Goal: Task Accomplishment & Management: Use online tool/utility

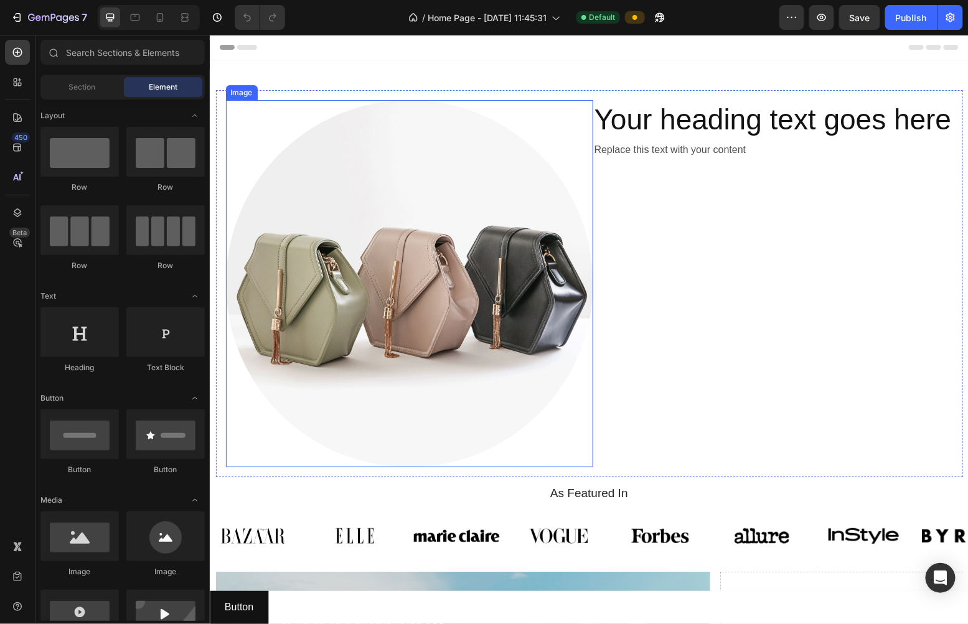
scroll to position [516, 0]
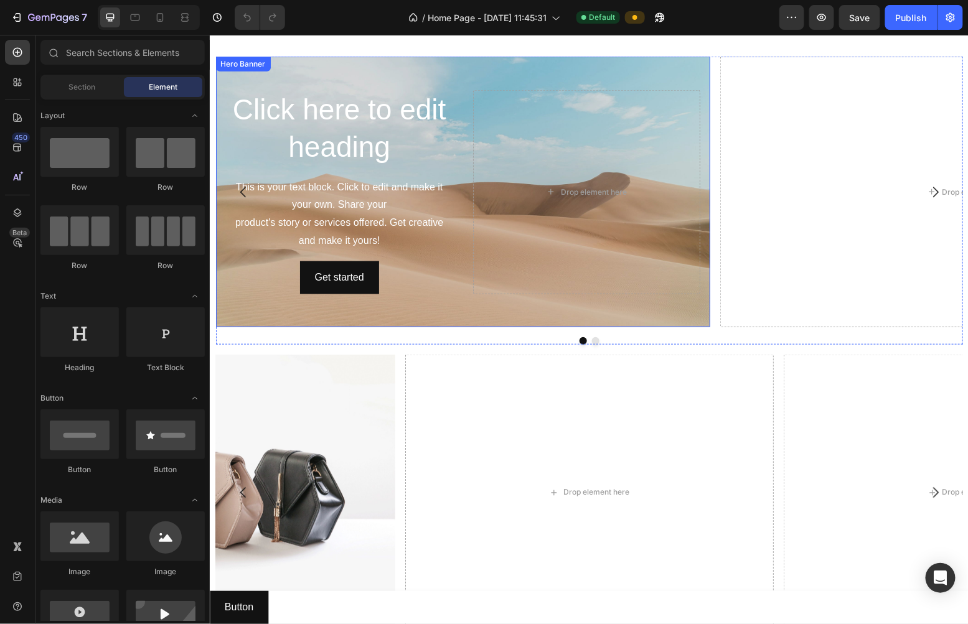
click at [258, 70] on div "Click here to edit heading Heading This is your text block. Click to edit and m…" at bounding box center [462, 191] width 495 height 271
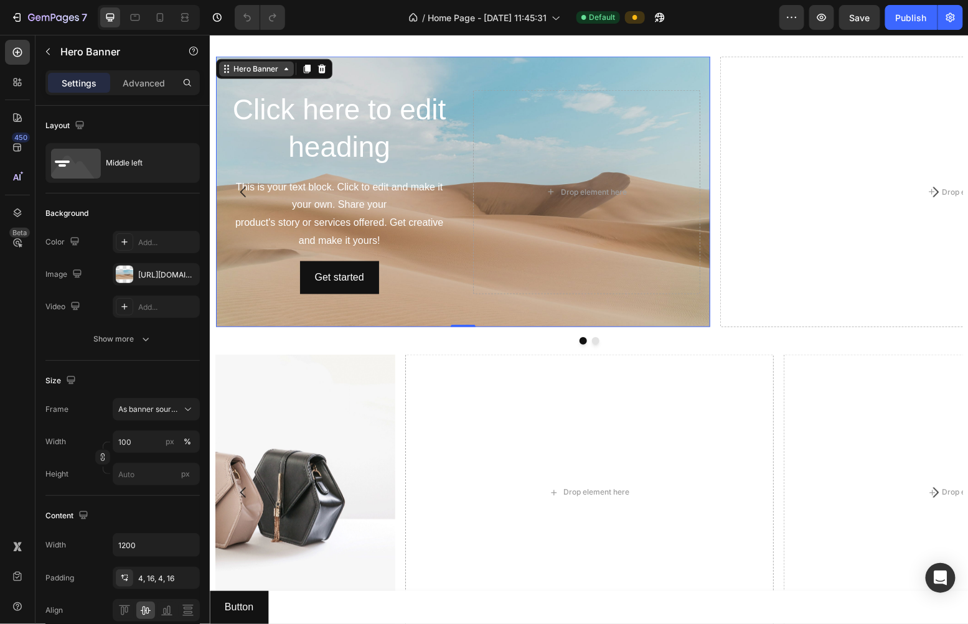
click at [240, 67] on div "Hero Banner" at bounding box center [256, 68] width 50 height 11
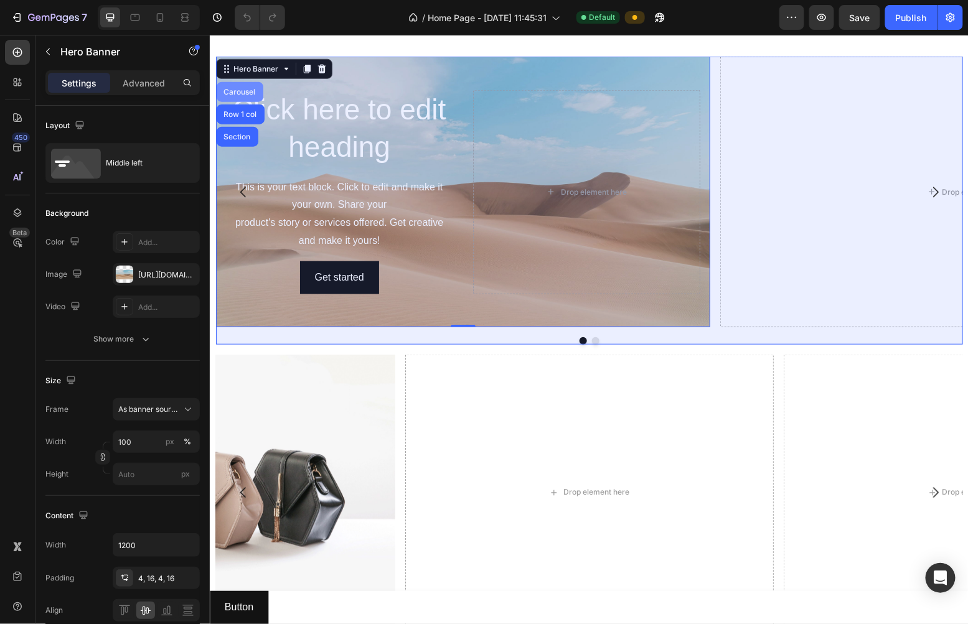
click at [240, 88] on div "Carousel" at bounding box center [239, 91] width 37 height 7
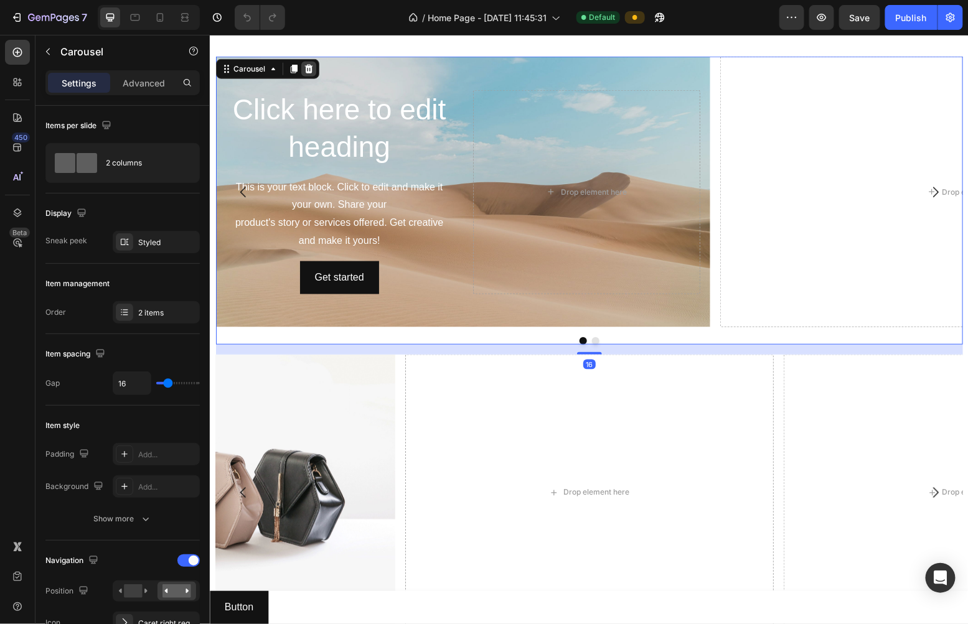
click at [301, 68] on div at bounding box center [308, 68] width 15 height 15
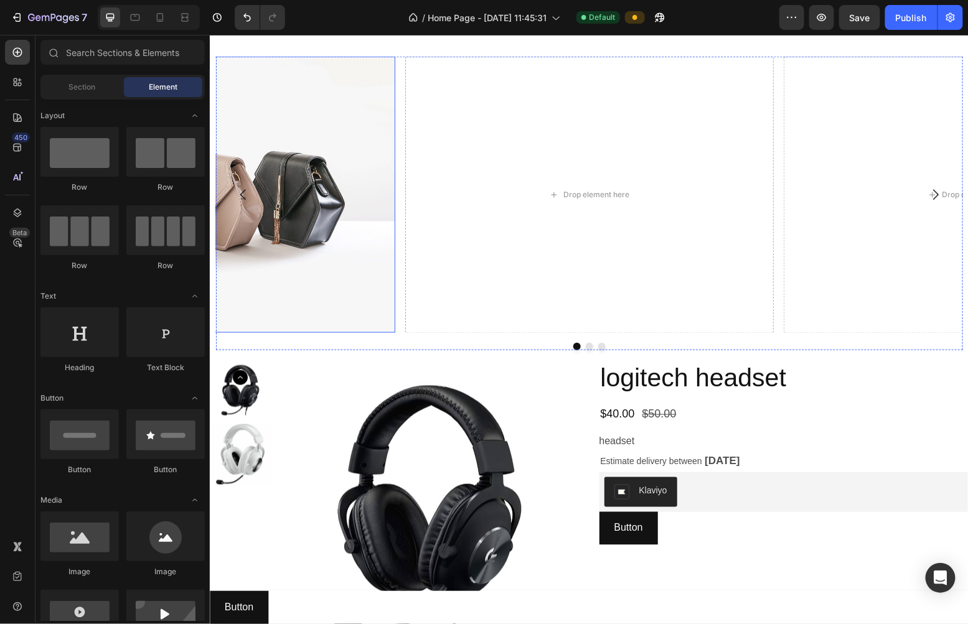
click at [333, 108] on img at bounding box center [210, 194] width 369 height 276
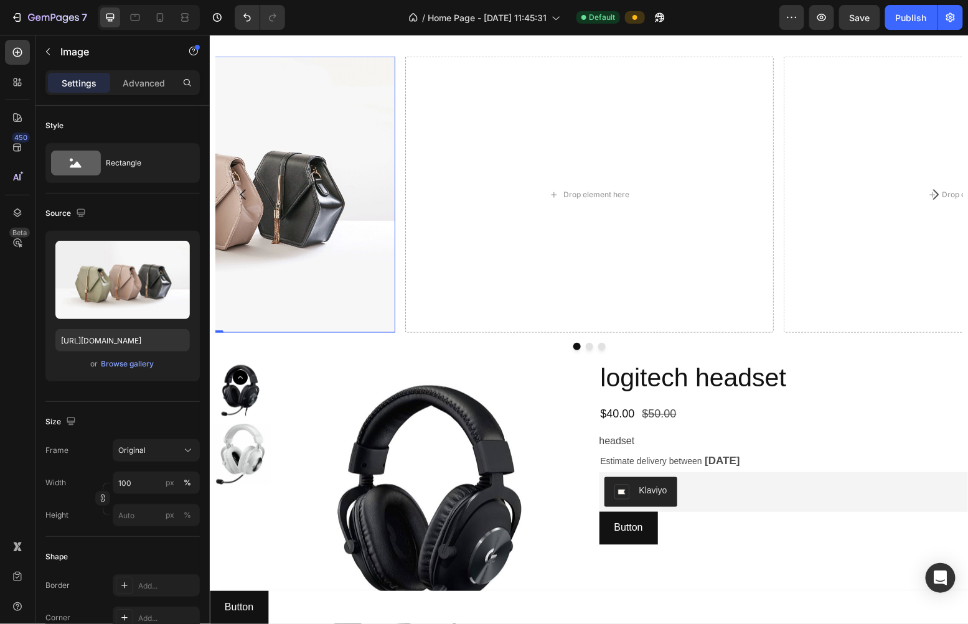
click at [260, 85] on img at bounding box center [210, 194] width 369 height 276
click at [503, 95] on div "Drop element here" at bounding box center [589, 194] width 369 height 276
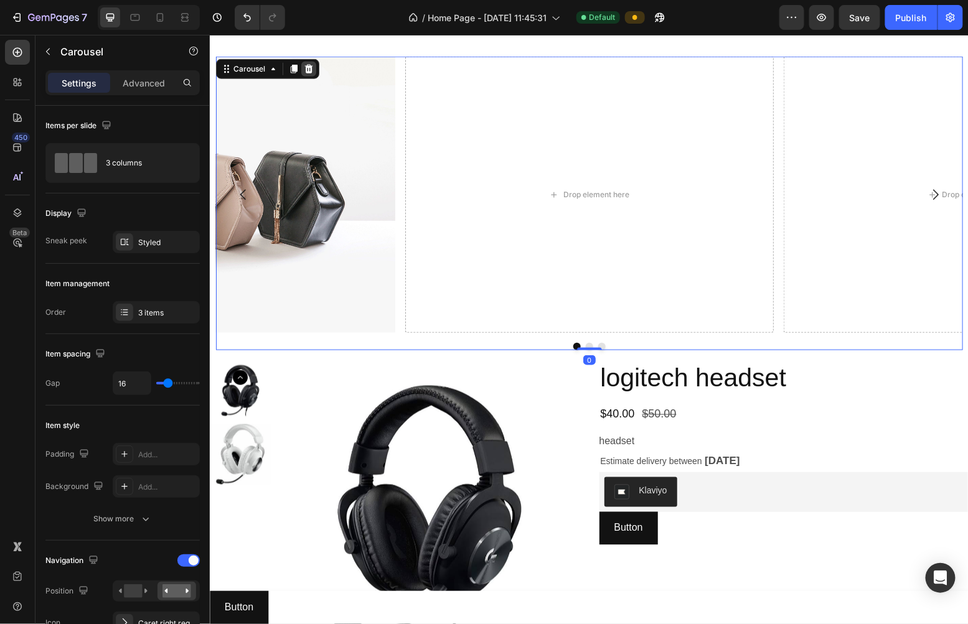
click at [306, 69] on icon at bounding box center [308, 69] width 10 height 10
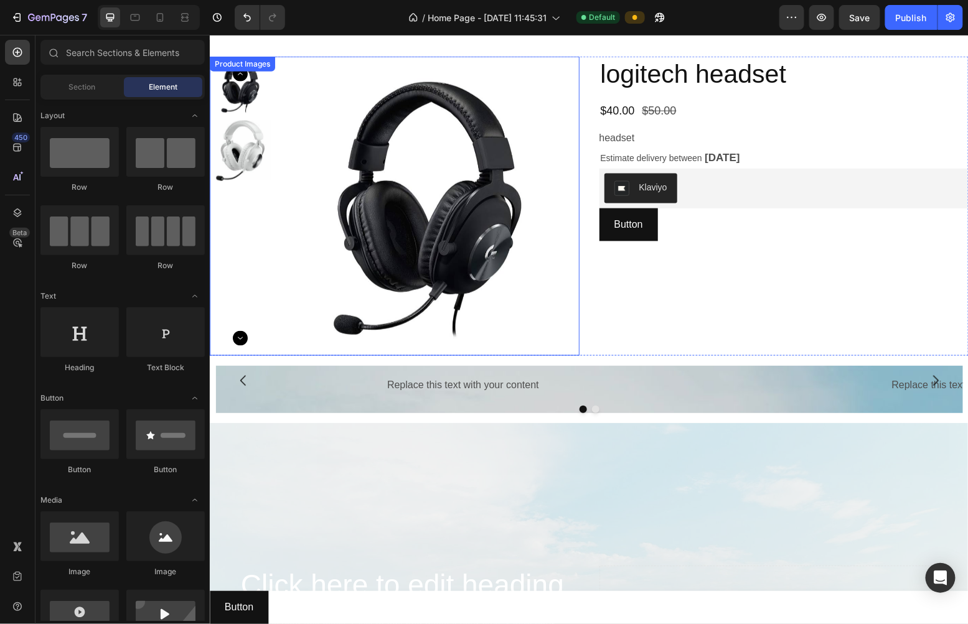
click at [354, 82] on img at bounding box center [427, 208] width 304 height 304
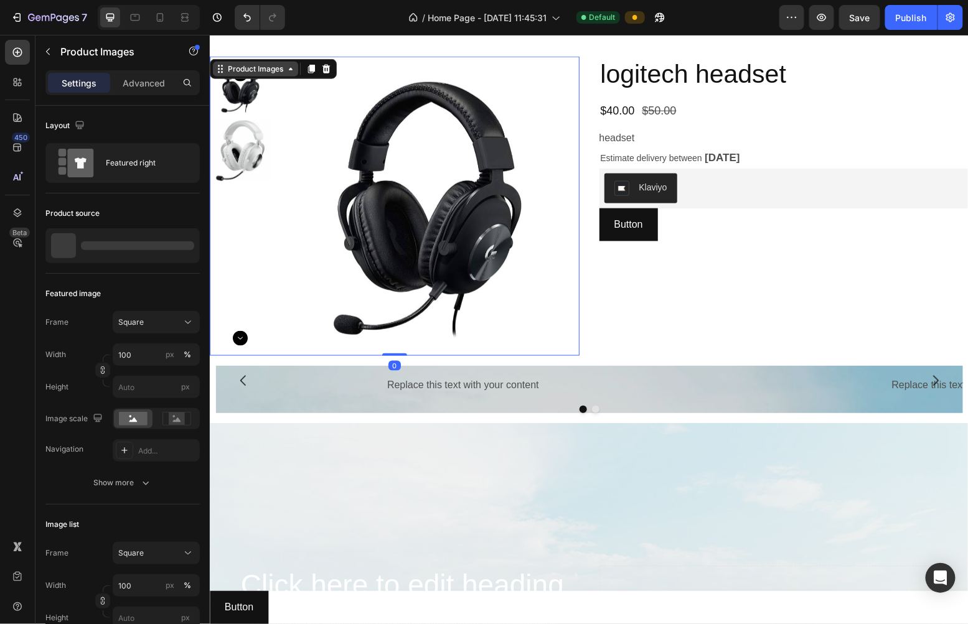
click at [270, 72] on div "Product Images" at bounding box center [255, 68] width 60 height 11
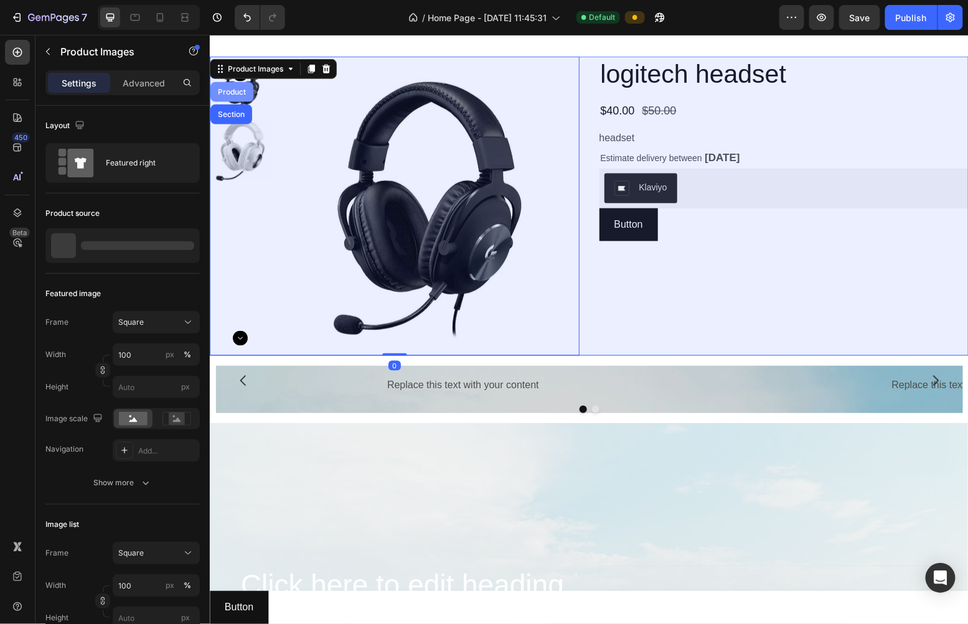
click at [240, 90] on div "Product" at bounding box center [231, 91] width 33 height 7
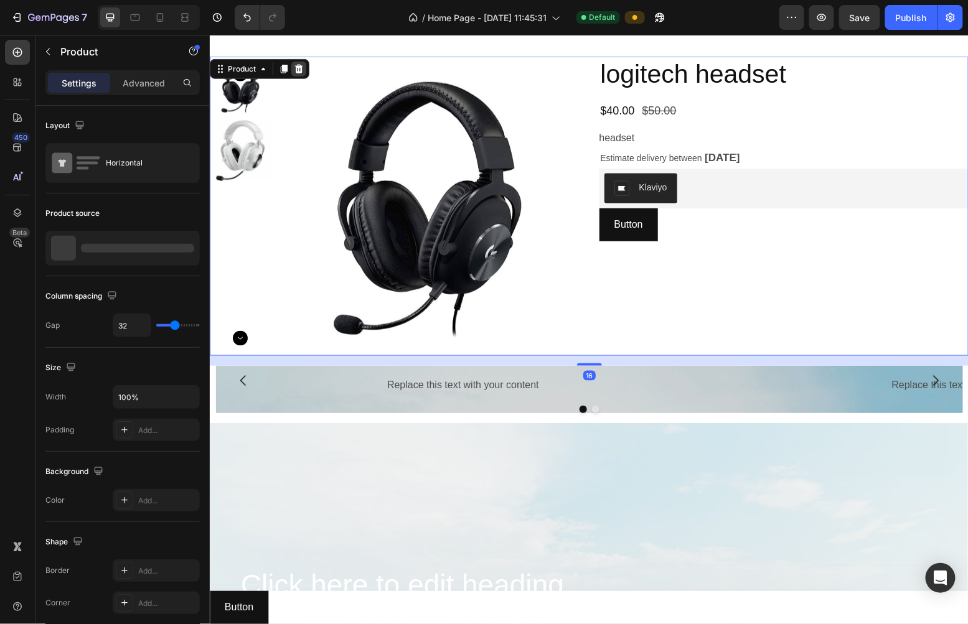
click at [299, 69] on icon at bounding box center [298, 69] width 10 height 10
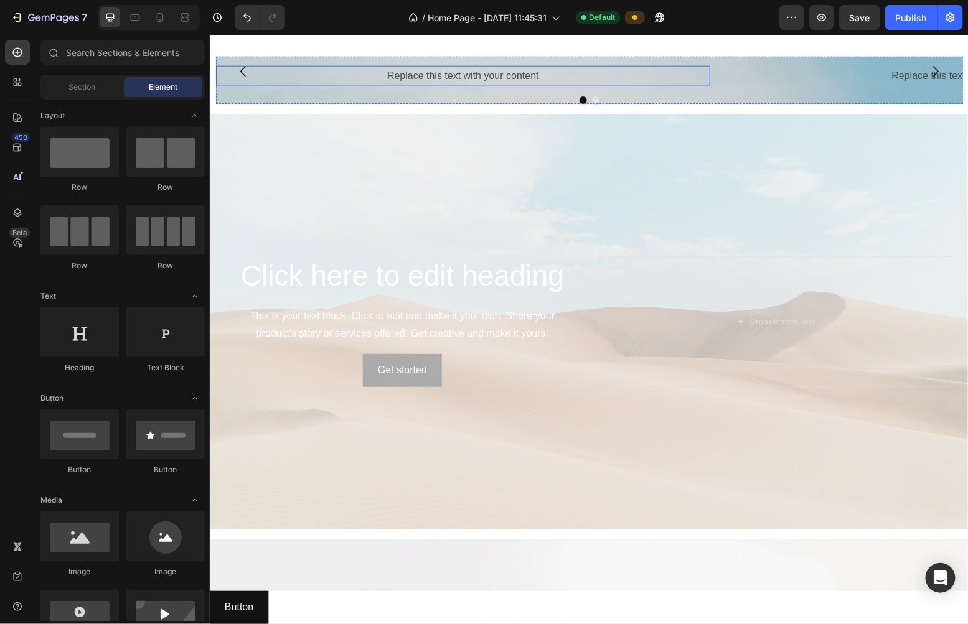
click at [321, 85] on div "Replace this text with your content Text Block Replace this text with your cont…" at bounding box center [588, 79] width 747 height 47
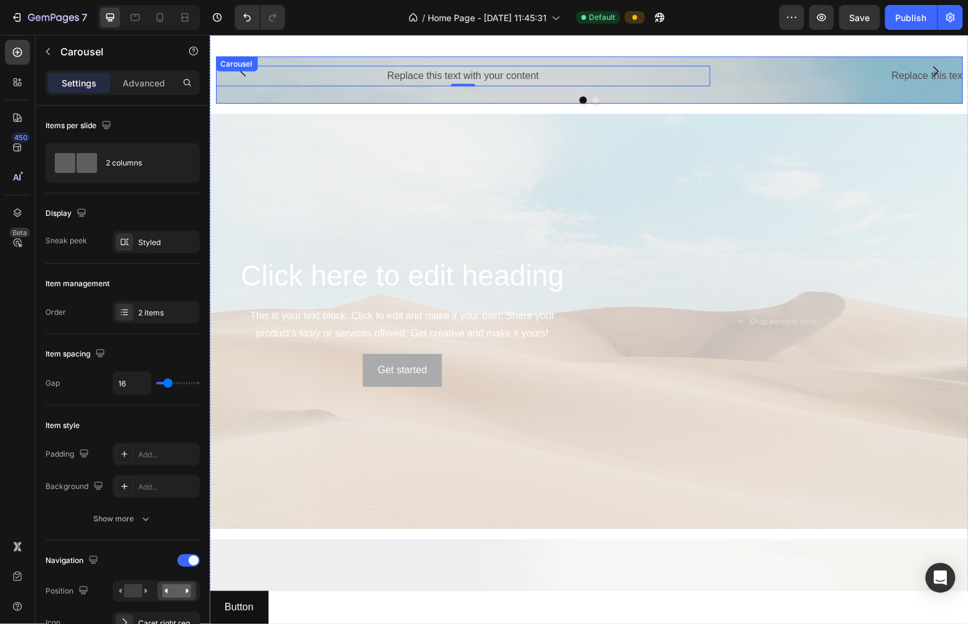
click at [239, 72] on div "Replace this text with your content Text Block 0 Replace this text with your co…" at bounding box center [588, 79] width 747 height 47
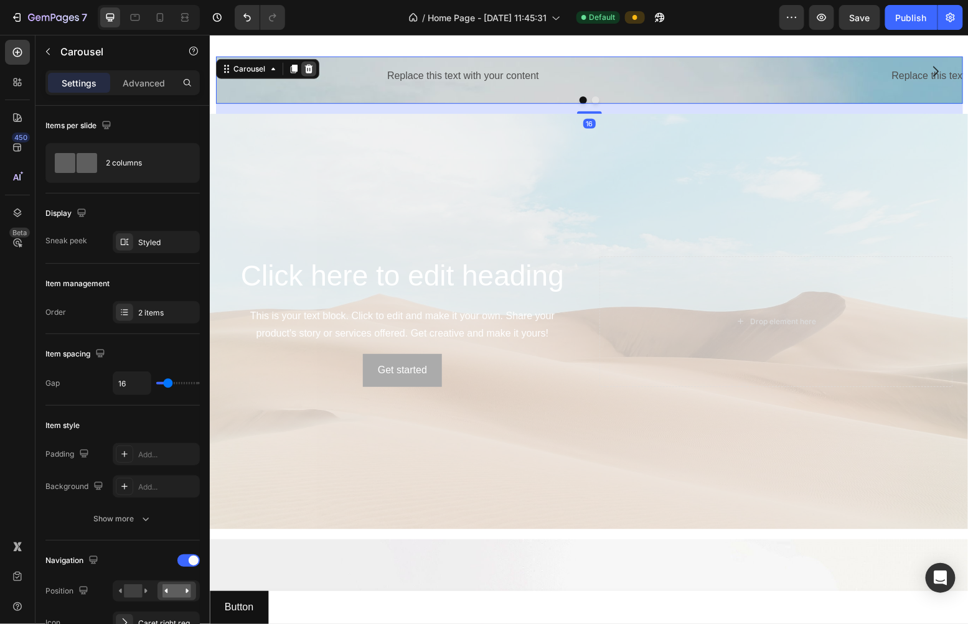
click at [303, 70] on icon at bounding box center [308, 69] width 10 height 10
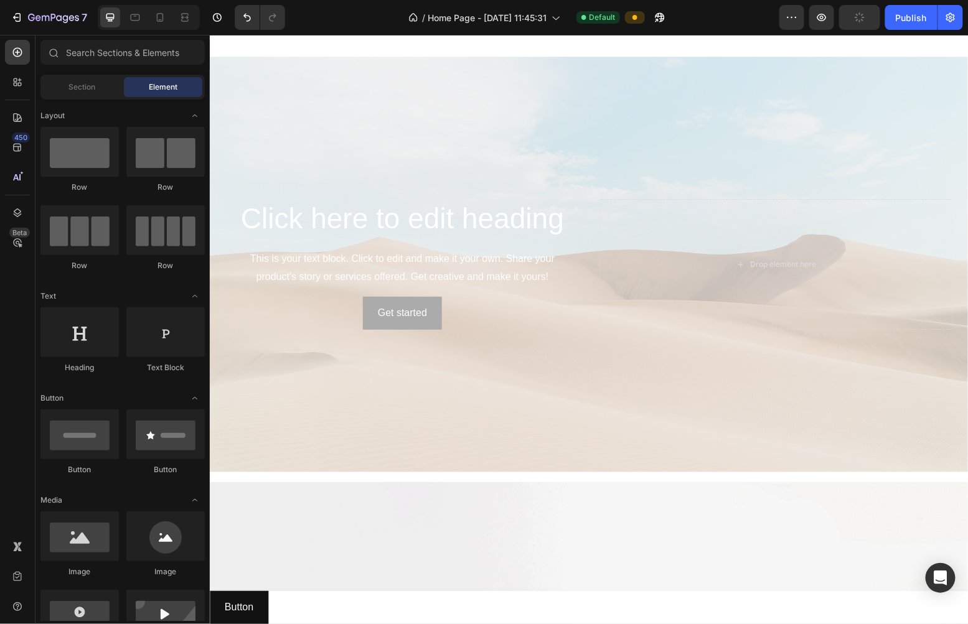
click at [309, 87] on div "Background Image" at bounding box center [588, 264] width 759 height 416
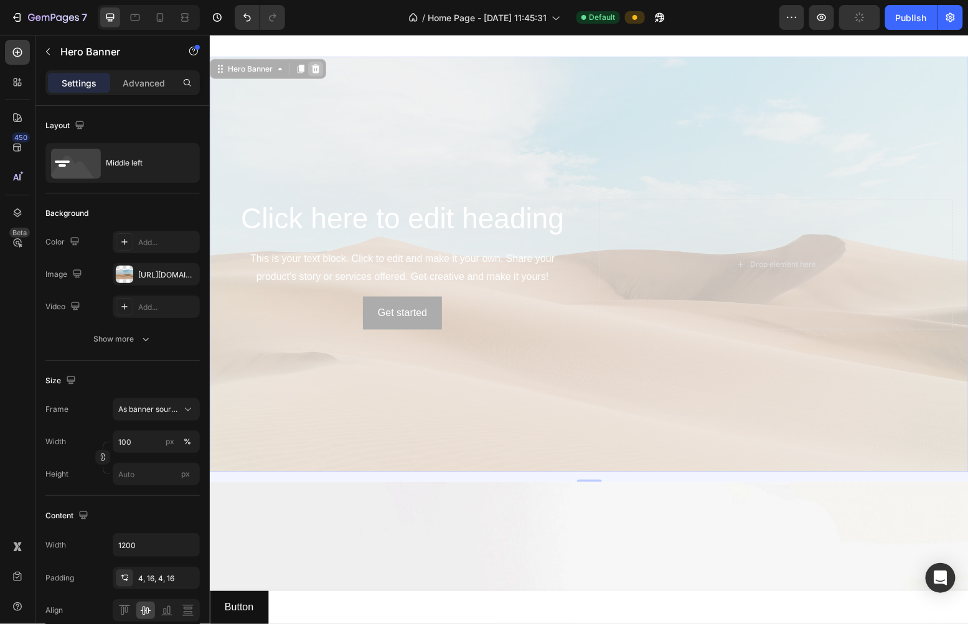
click at [313, 70] on icon at bounding box center [315, 68] width 8 height 9
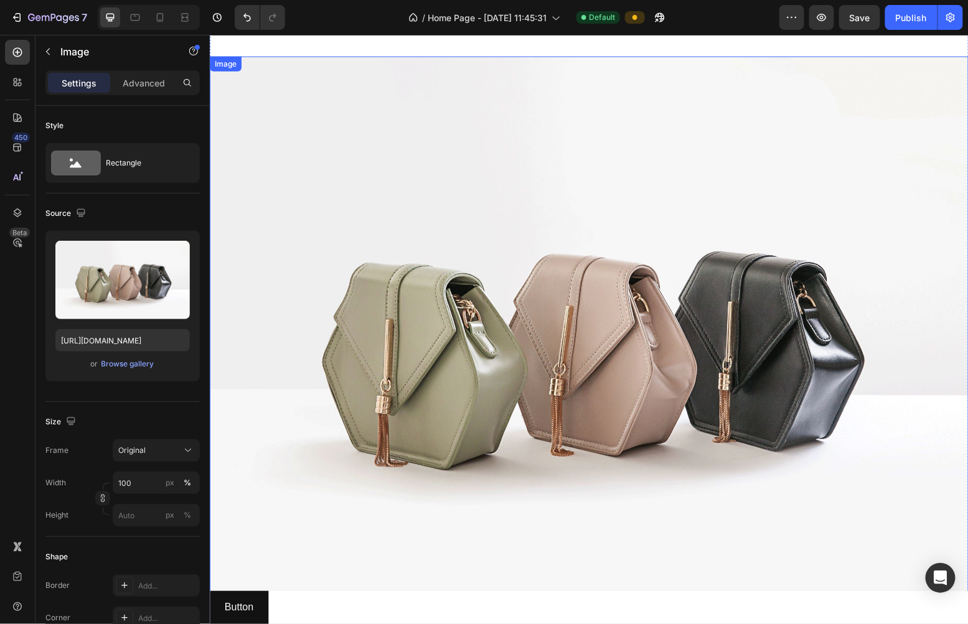
click at [316, 82] on img at bounding box center [588, 340] width 759 height 569
click at [294, 68] on icon at bounding box center [292, 68] width 8 height 9
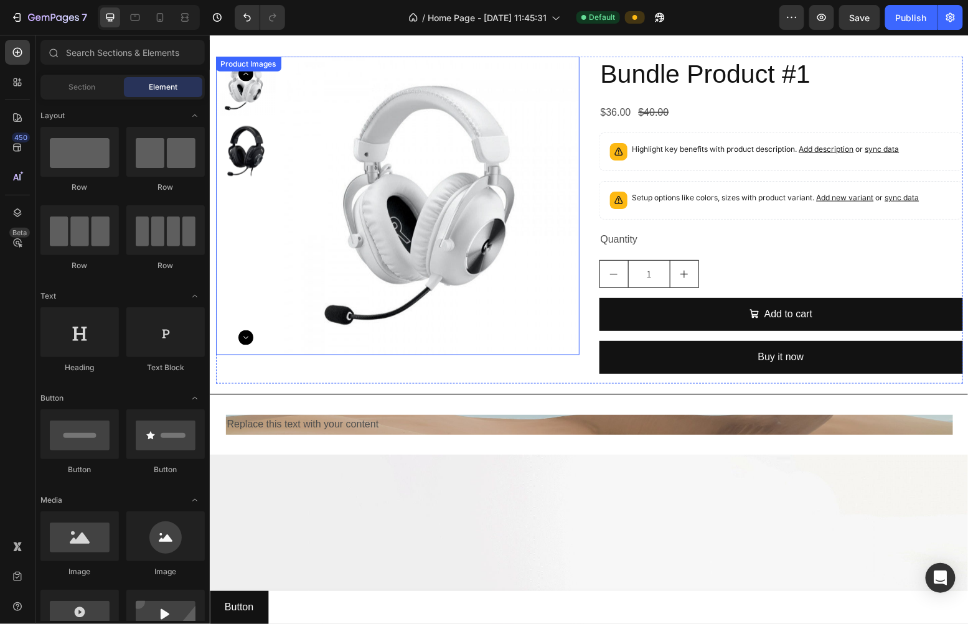
click at [319, 75] on img at bounding box center [429, 205] width 299 height 299
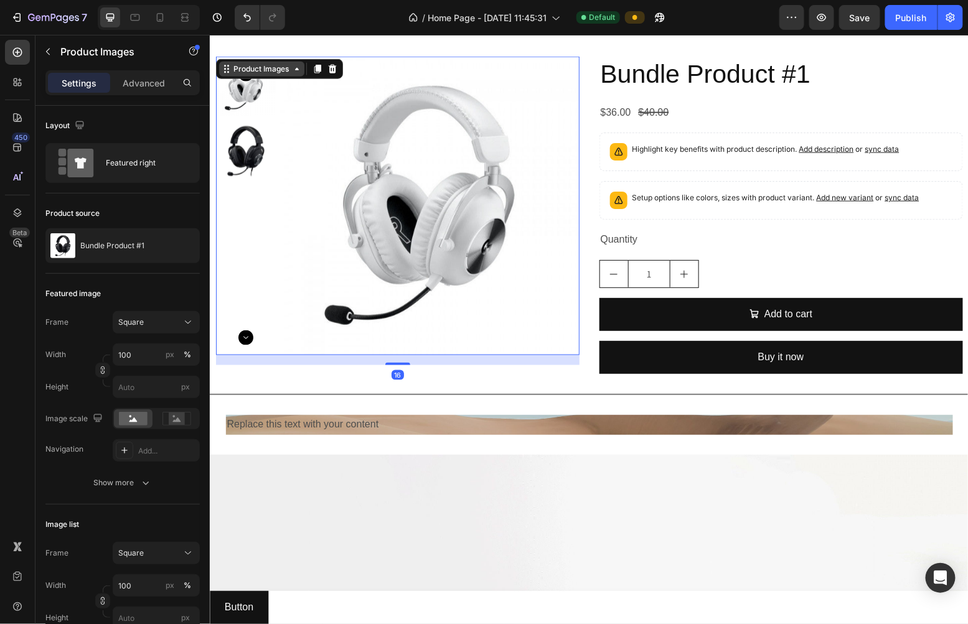
click at [266, 67] on div "Product Images" at bounding box center [261, 68] width 60 height 11
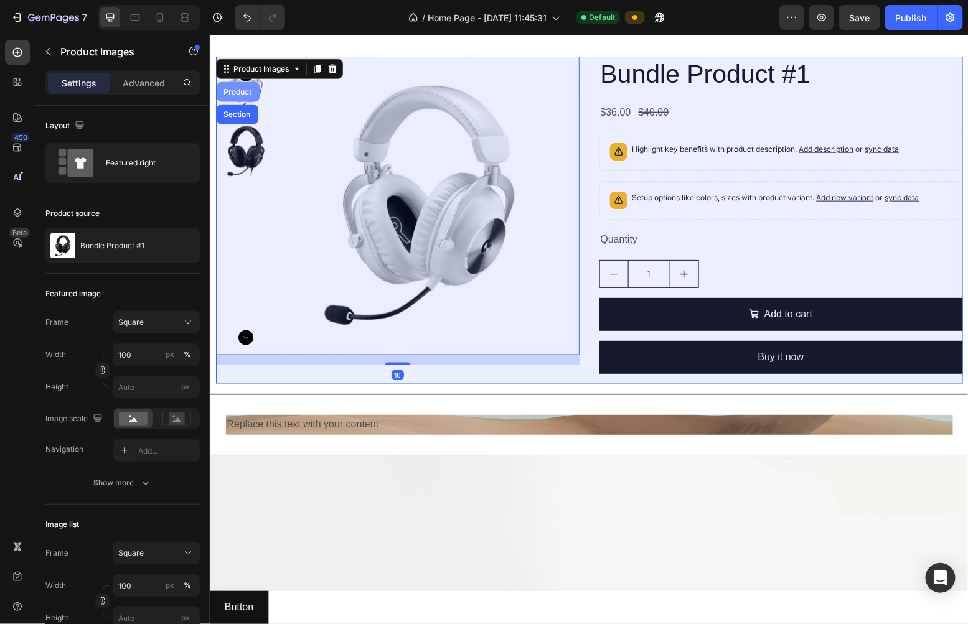
click at [238, 92] on div "Product" at bounding box center [237, 91] width 33 height 7
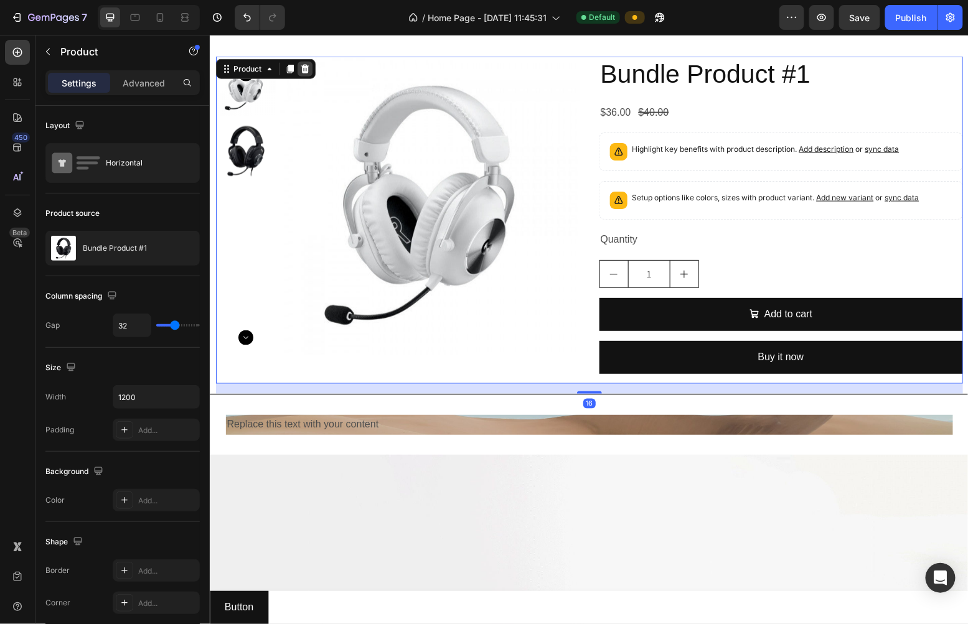
click at [300, 65] on icon at bounding box center [304, 68] width 8 height 9
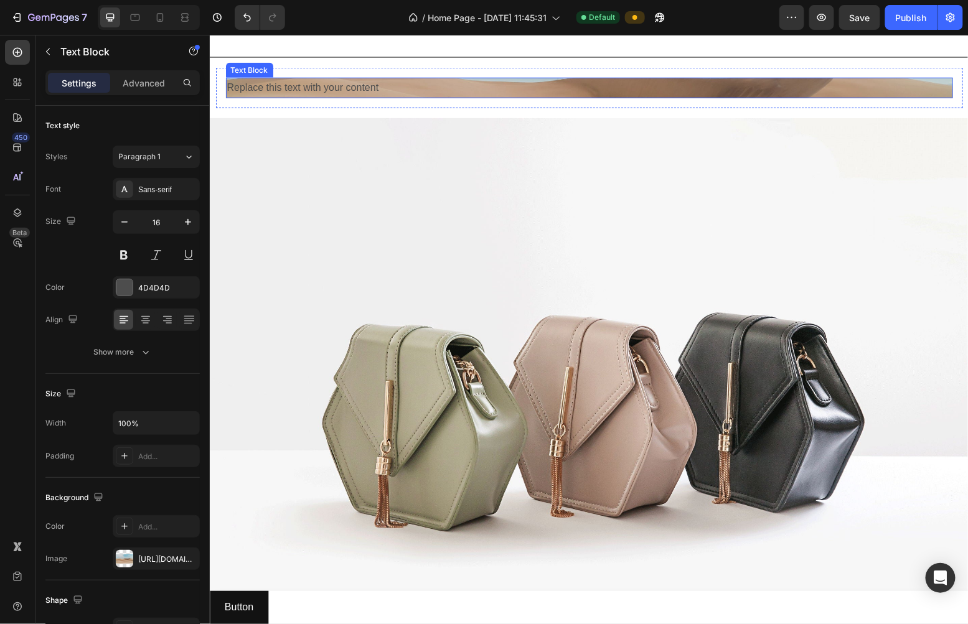
click at [337, 85] on div "Replace this text with your content" at bounding box center [588, 87] width 727 height 21
click at [262, 108] on div "Text Block" at bounding box center [262, 109] width 42 height 11
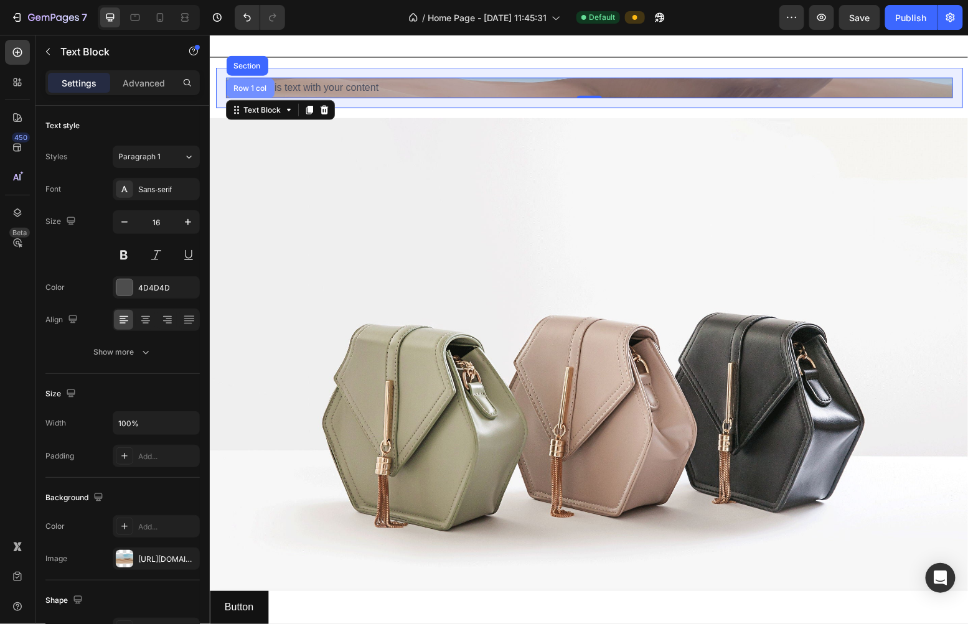
click at [245, 90] on div "Row 1 col" at bounding box center [250, 88] width 48 height 20
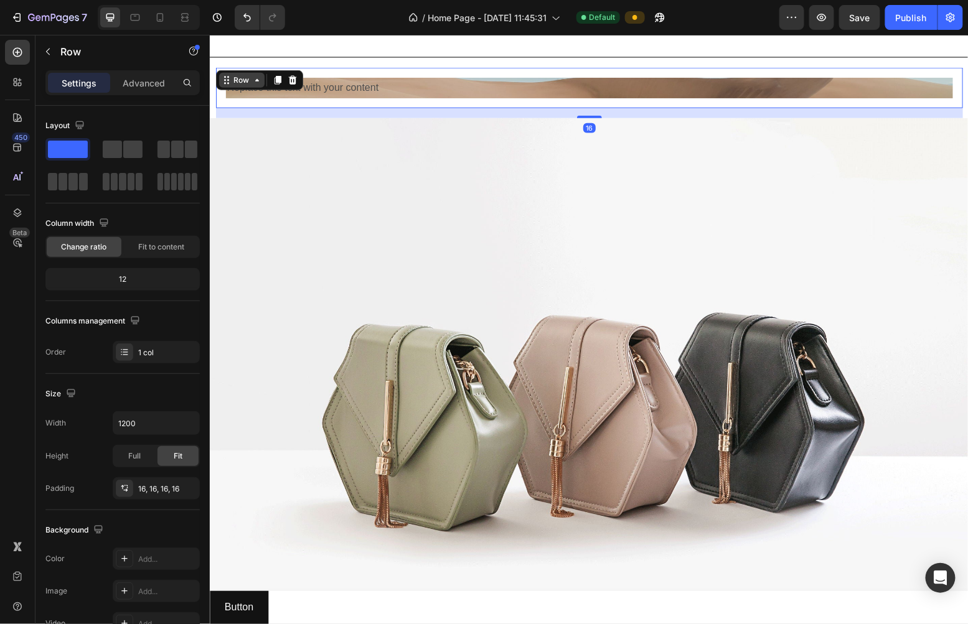
click at [252, 77] on icon at bounding box center [257, 80] width 10 height 10
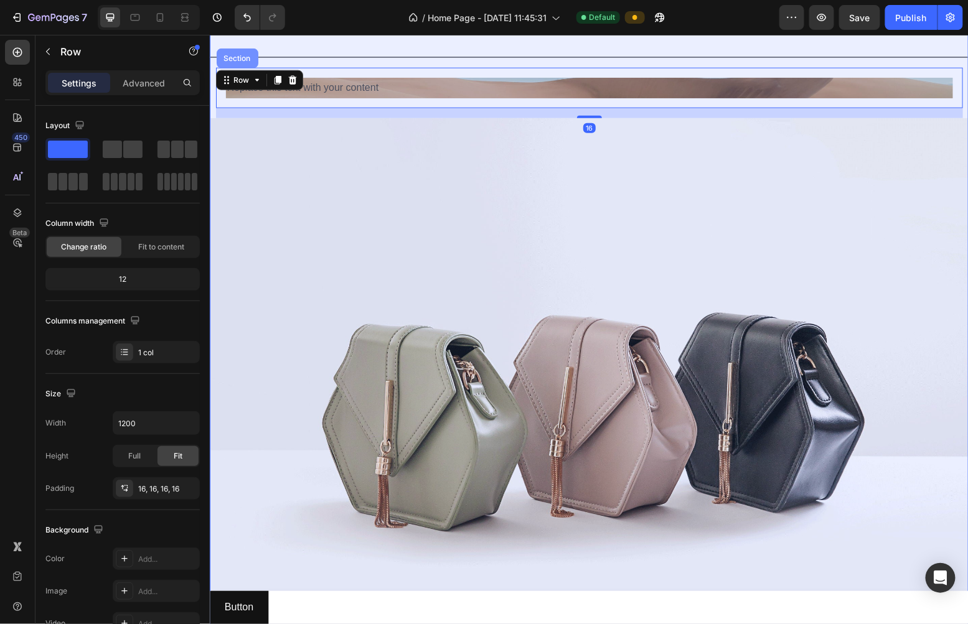
click at [236, 60] on div "Section" at bounding box center [237, 58] width 42 height 20
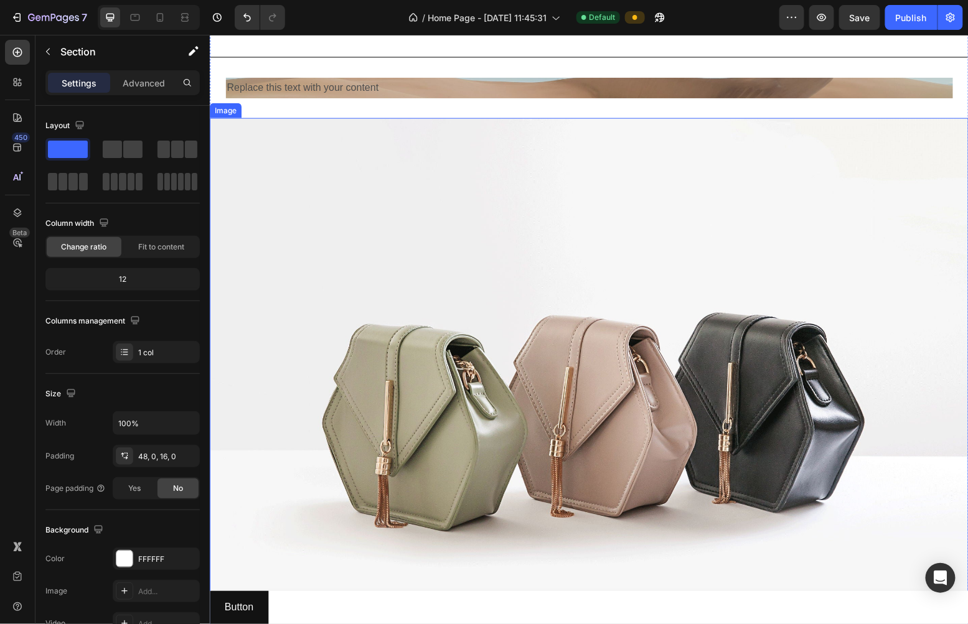
scroll to position [0, 0]
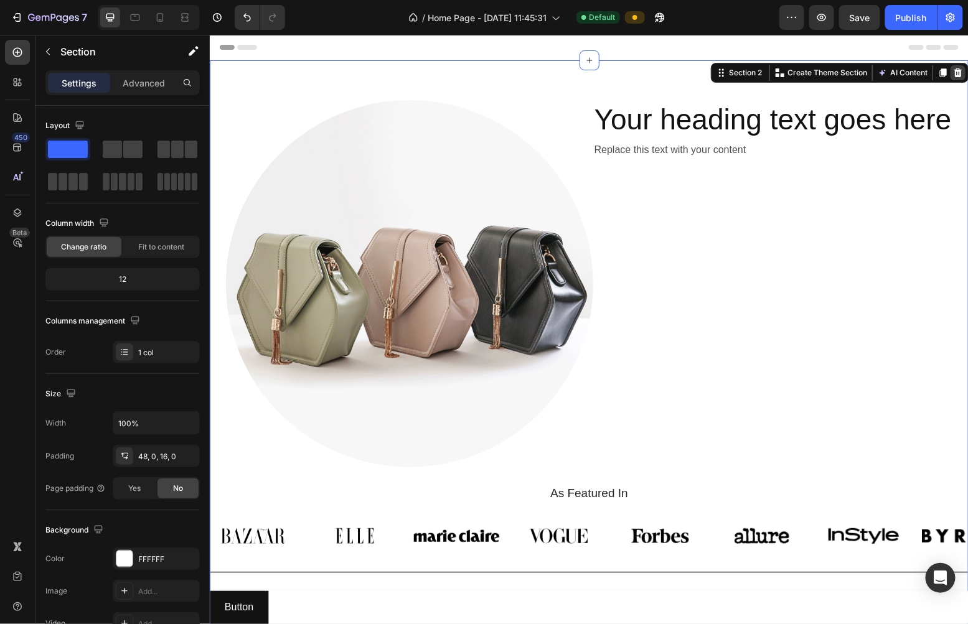
click at [662, 70] on div at bounding box center [957, 72] width 15 height 15
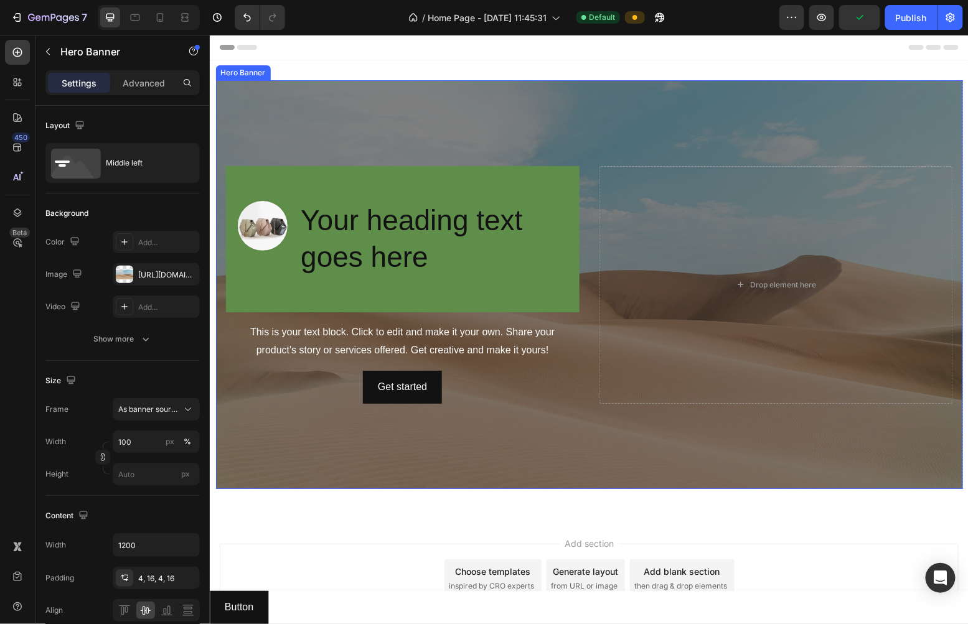
click at [256, 99] on div "Overlay" at bounding box center [588, 284] width 747 height 409
click at [317, 68] on icon at bounding box center [321, 68] width 8 height 9
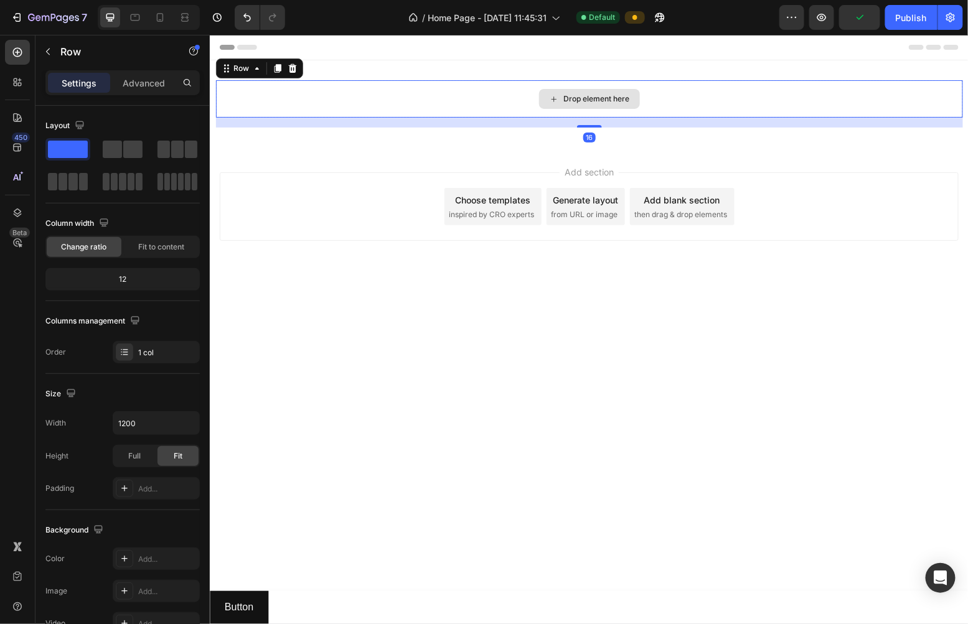
click at [487, 105] on div "Drop element here" at bounding box center [588, 98] width 747 height 37
click at [294, 65] on icon at bounding box center [292, 68] width 8 height 9
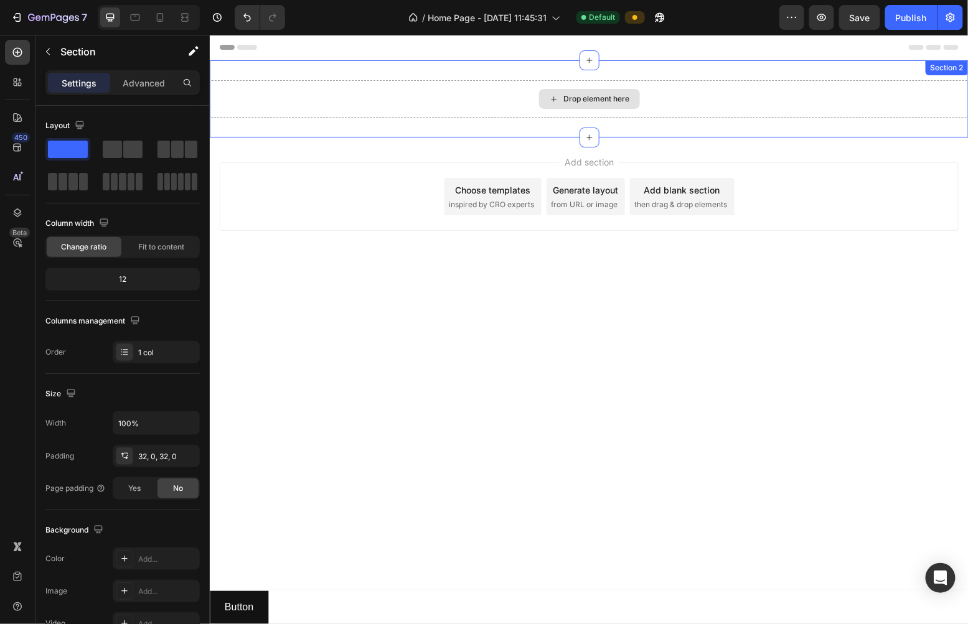
click at [322, 111] on div "Drop element here" at bounding box center [588, 98] width 759 height 37
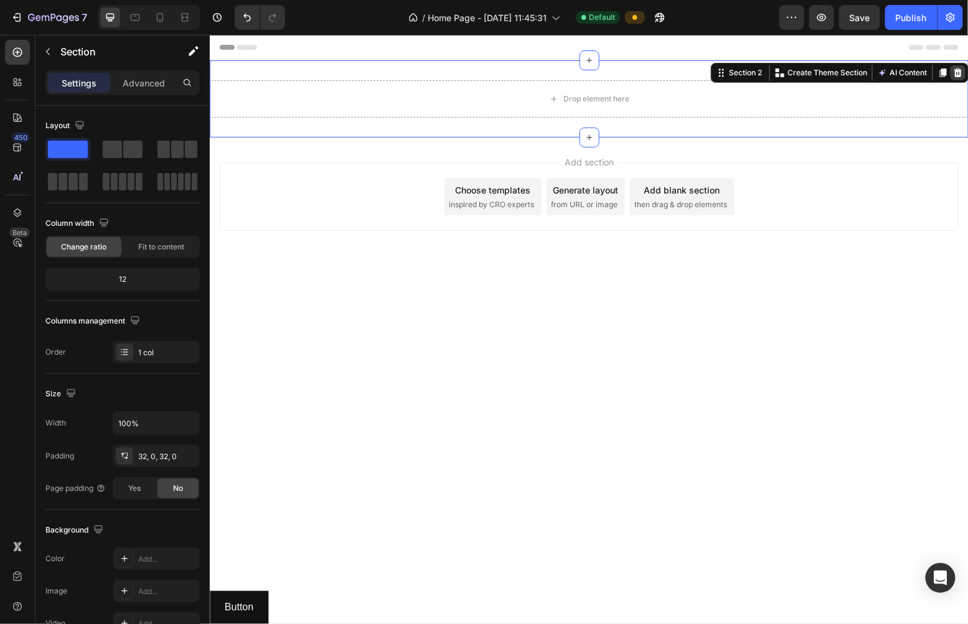
click at [662, 72] on icon at bounding box center [958, 72] width 8 height 9
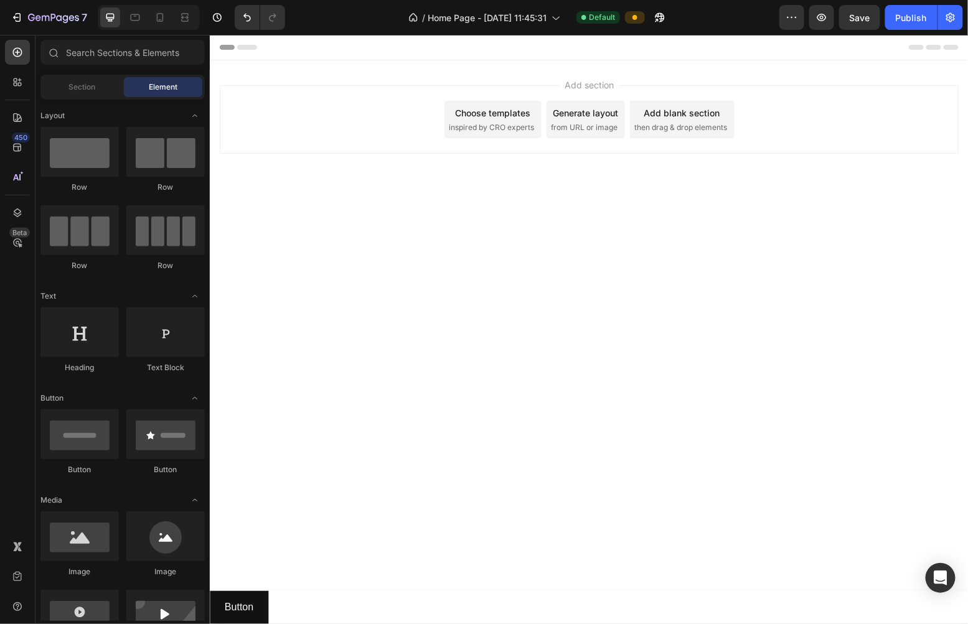
click at [320, 68] on div "Add section Choose templates inspired by CRO experts Generate layout from URL o…" at bounding box center [588, 136] width 759 height 153
click at [312, 82] on div "Add section Choose templates inspired by CRO experts Generate layout from URL o…" at bounding box center [588, 136] width 759 height 153
click at [307, 93] on div "Add section Choose templates inspired by CRO experts Generate layout from URL o…" at bounding box center [588, 119] width 739 height 68
drag, startPoint x: 431, startPoint y: 64, endPoint x: 420, endPoint y: 64, distance: 11.8
click at [430, 64] on div "Add section Choose templates inspired by CRO experts Generate layout from URL o…" at bounding box center [588, 136] width 759 height 153
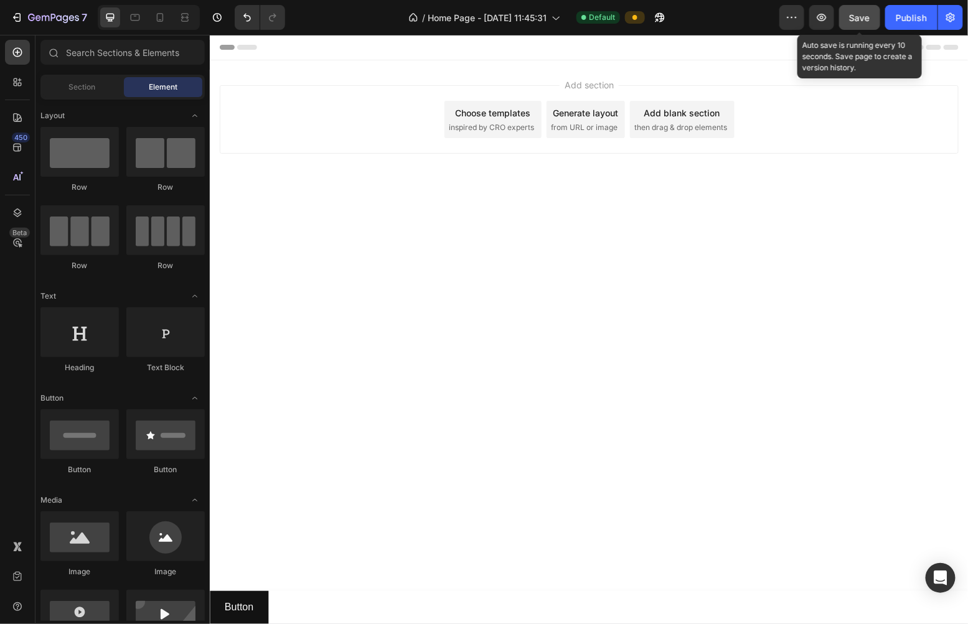
click at [662, 23] on div "Save" at bounding box center [860, 17] width 21 height 13
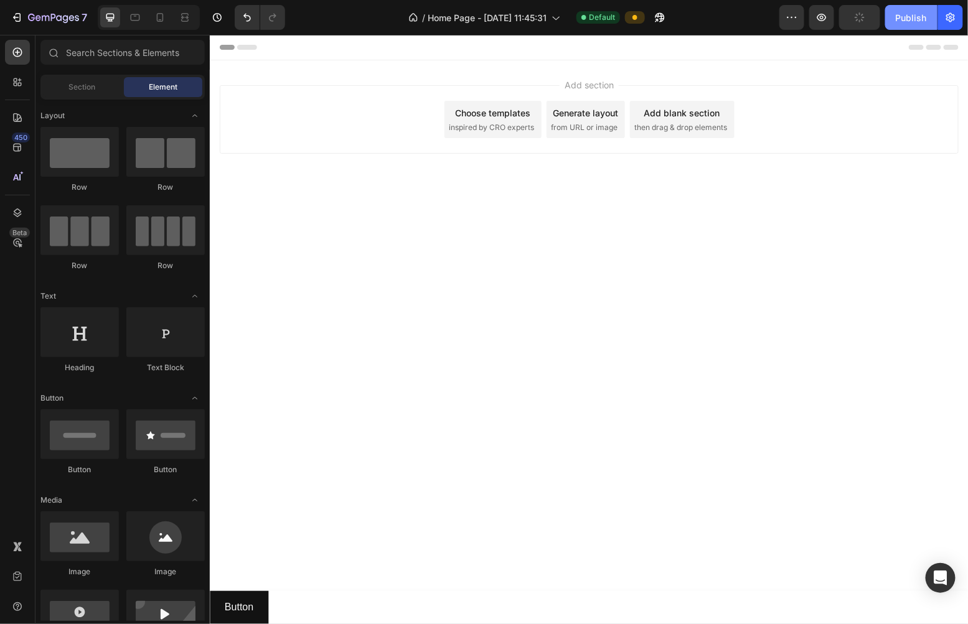
click at [662, 20] on div "Publish" at bounding box center [911, 17] width 31 height 13
click at [657, 14] on icon "button" at bounding box center [660, 17] width 12 height 12
